Goal: Information Seeking & Learning: Learn about a topic

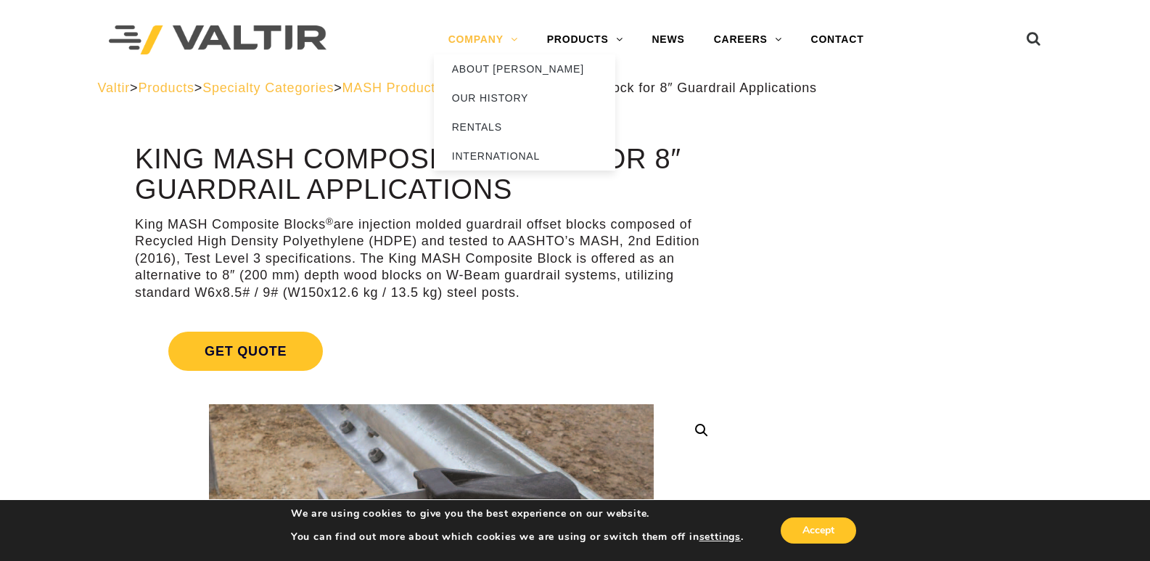
click at [466, 36] on link "COMPANY" at bounding box center [483, 39] width 99 height 29
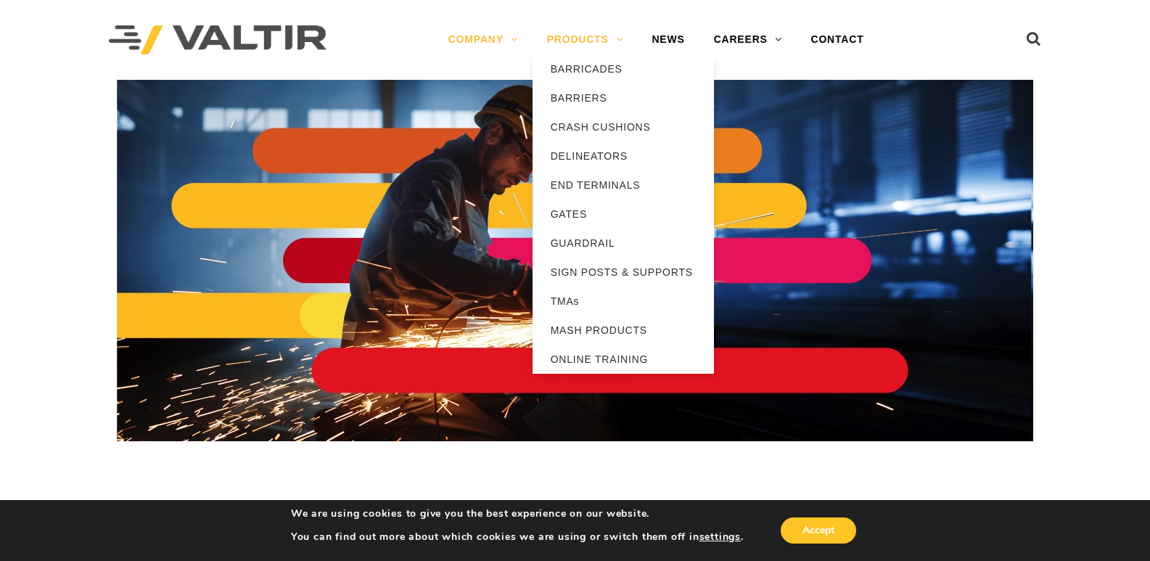
click at [585, 33] on link "PRODUCTS" at bounding box center [585, 39] width 105 height 29
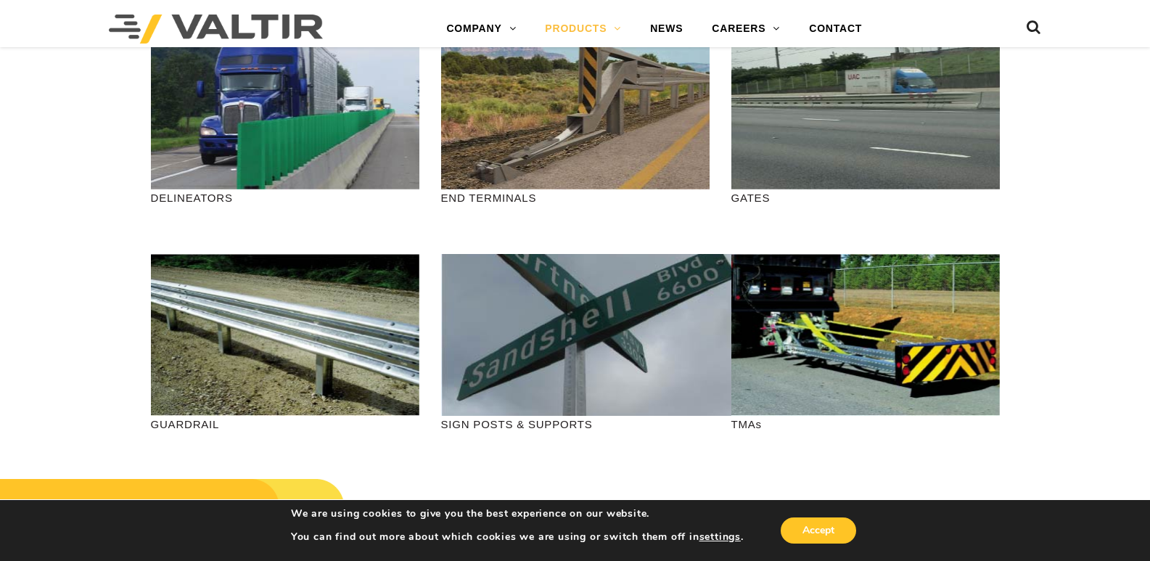
scroll to position [382, 0]
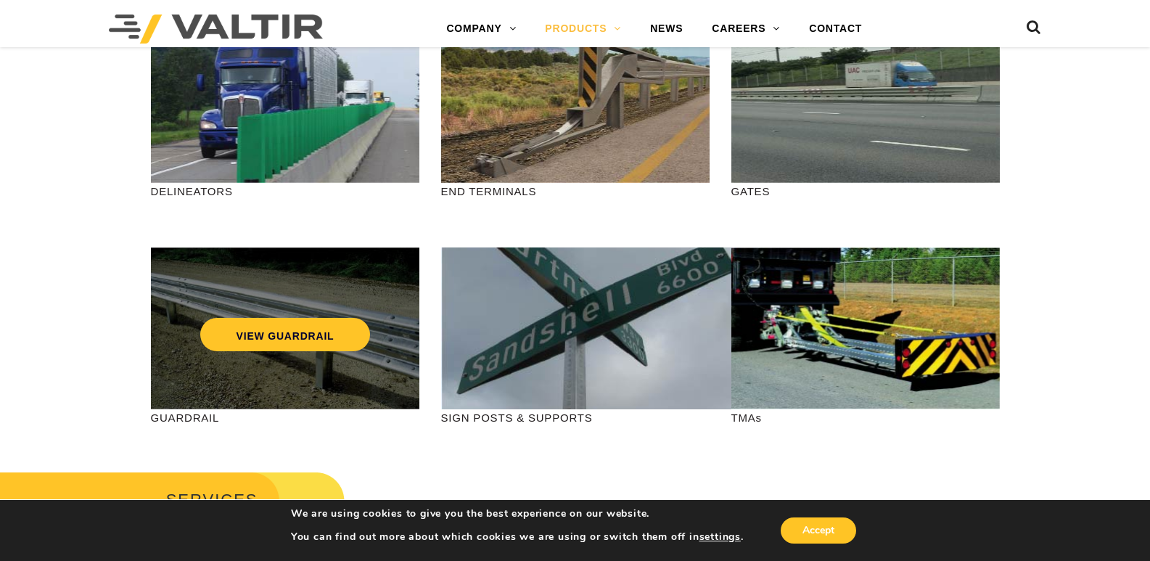
click at [313, 294] on div "VIEW GUARDRAIL" at bounding box center [285, 304] width 210 height 48
click at [295, 339] on link "VIEW GUARDRAIL" at bounding box center [285, 334] width 170 height 33
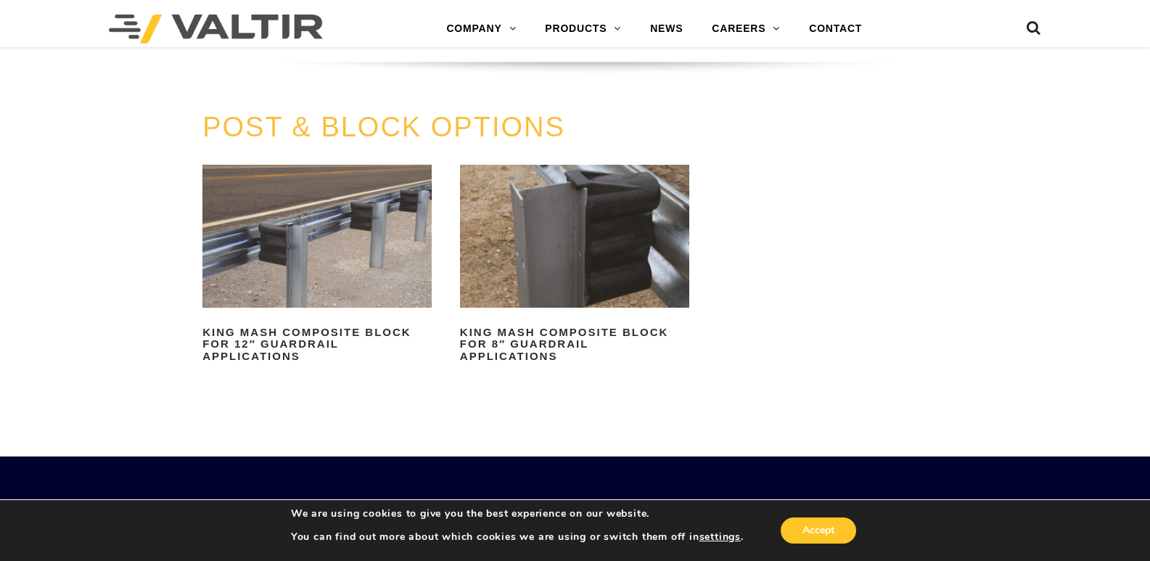
scroll to position [1307, 0]
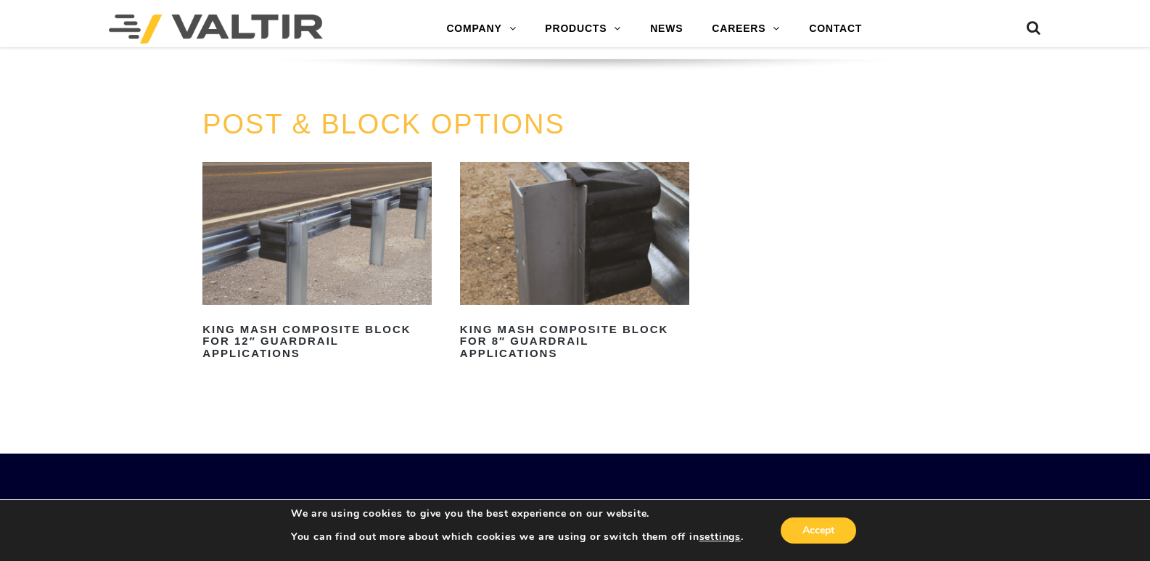
drag, startPoint x: 1159, startPoint y: 117, endPoint x: 1160, endPoint y: 435, distance: 318.5
click at [350, 274] on img at bounding box center [316, 233] width 229 height 143
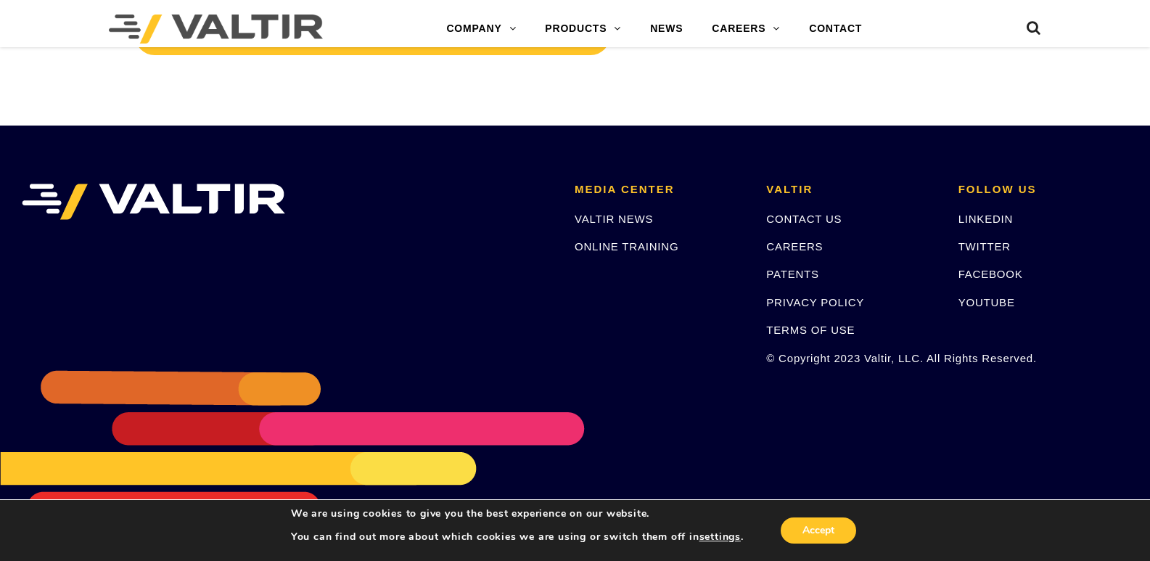
scroll to position [3365, 0]
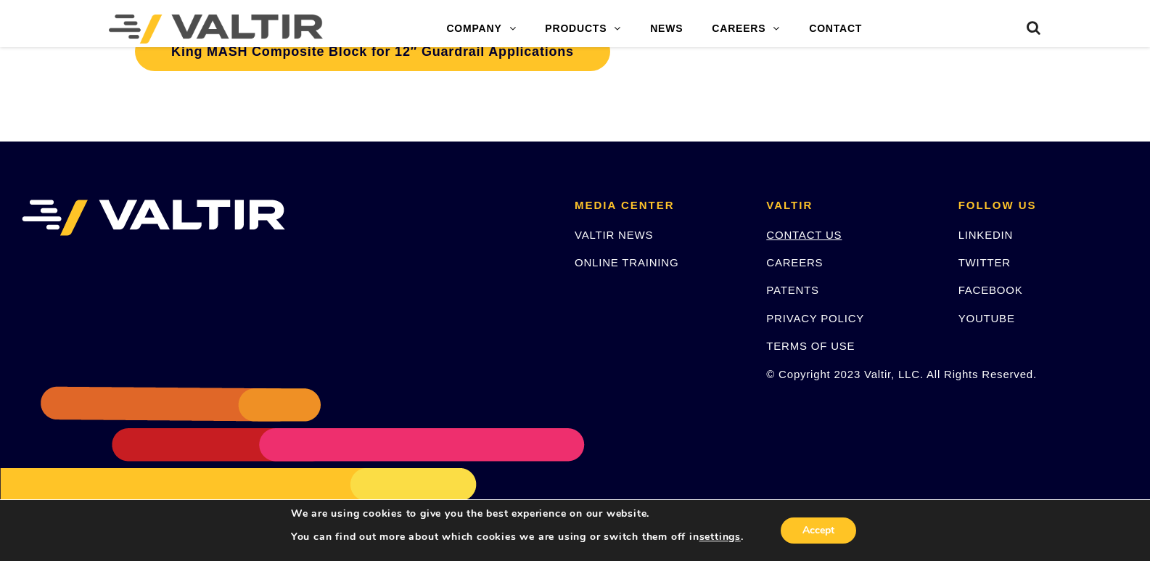
click at [787, 239] on link "CONTACT US" at bounding box center [803, 235] width 75 height 12
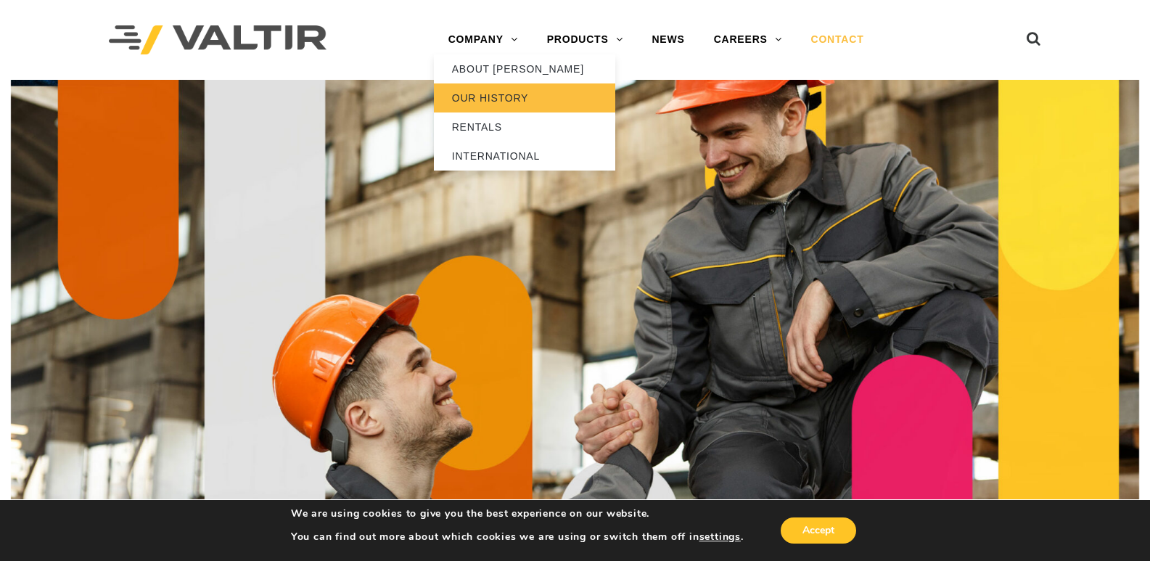
click at [475, 101] on link "OUR HISTORY" at bounding box center [524, 97] width 181 height 29
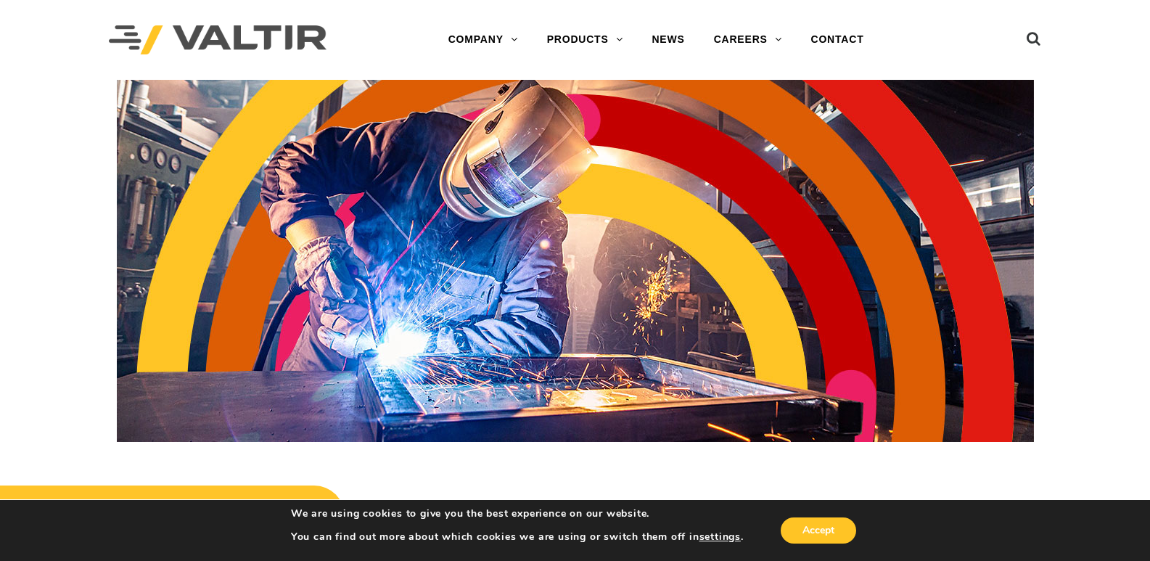
drag, startPoint x: 0, startPoint y: 0, endPoint x: 1087, endPoint y: -63, distance: 1088.6
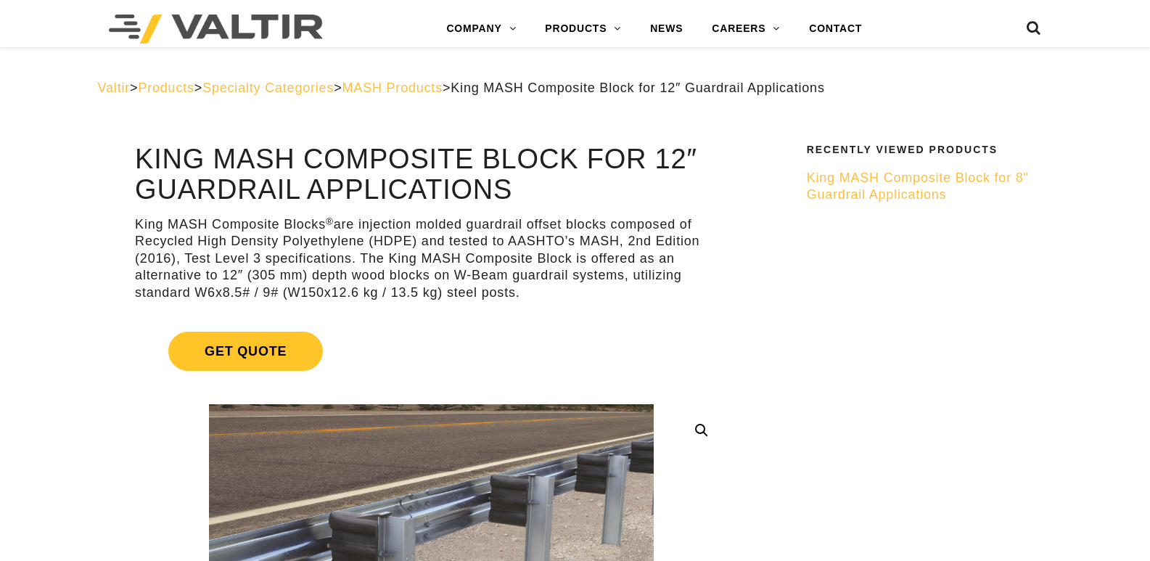
scroll to position [3378, 0]
